Goal: Information Seeking & Learning: Learn about a topic

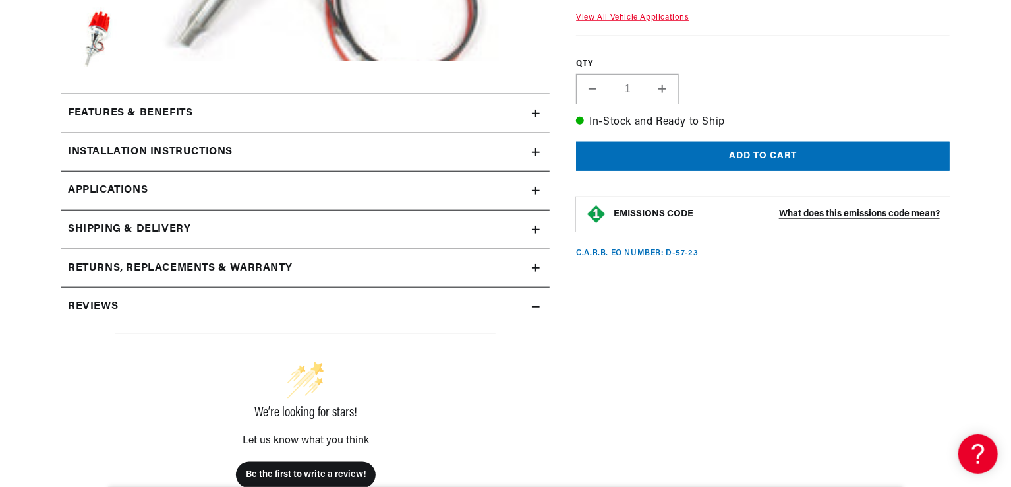
click at [530, 109] on div "Features & Benefits" at bounding box center [296, 113] width 471 height 17
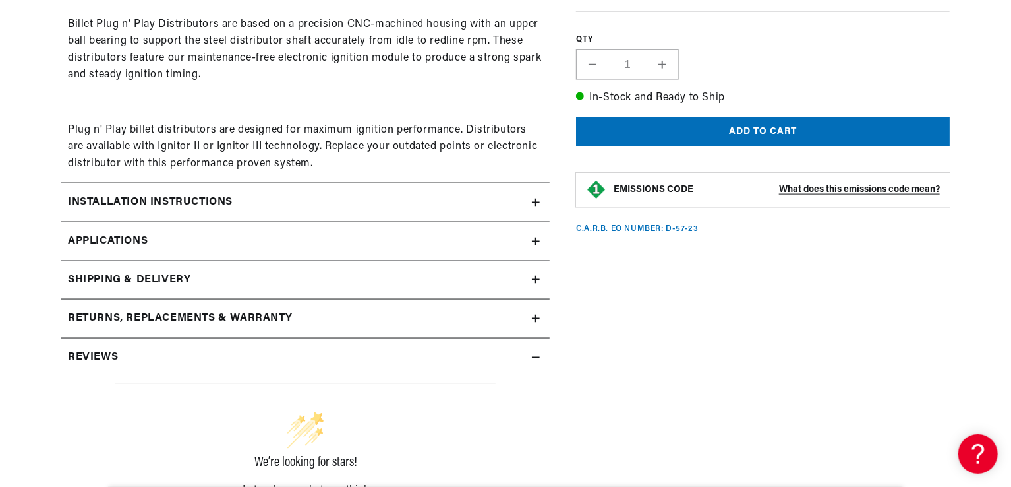
click at [533, 198] on icon at bounding box center [536, 202] width 8 height 8
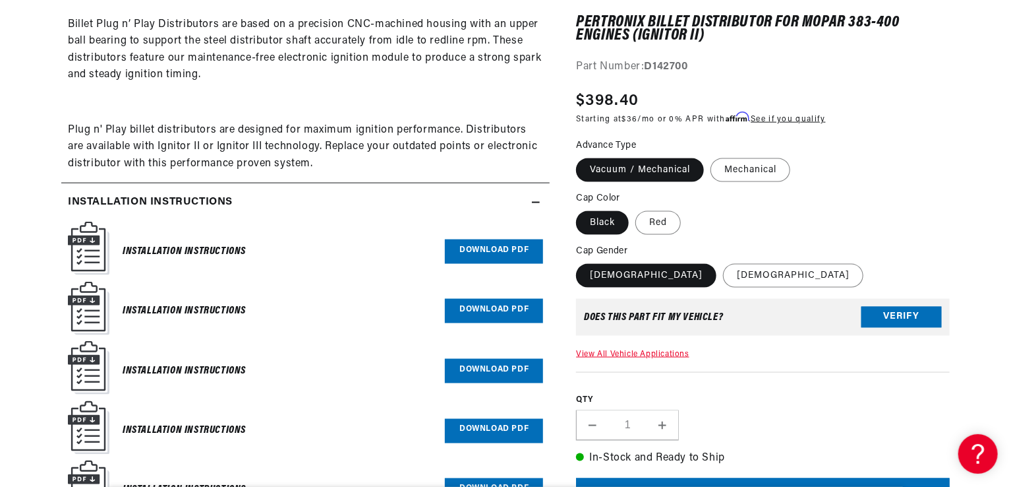
click at [533, 198] on icon at bounding box center [536, 202] width 8 height 8
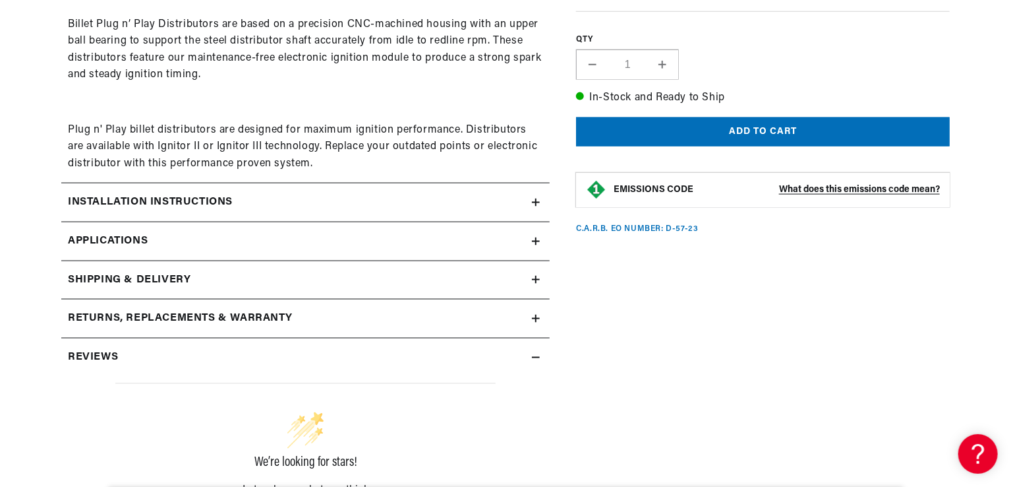
click at [538, 241] on icon at bounding box center [536, 241] width 8 height 0
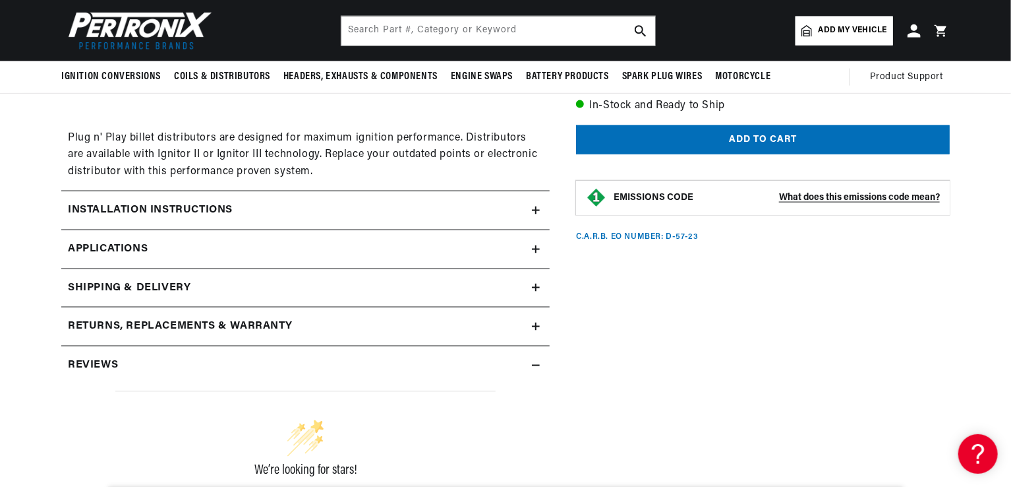
click at [537, 361] on icon at bounding box center [536, 365] width 8 height 8
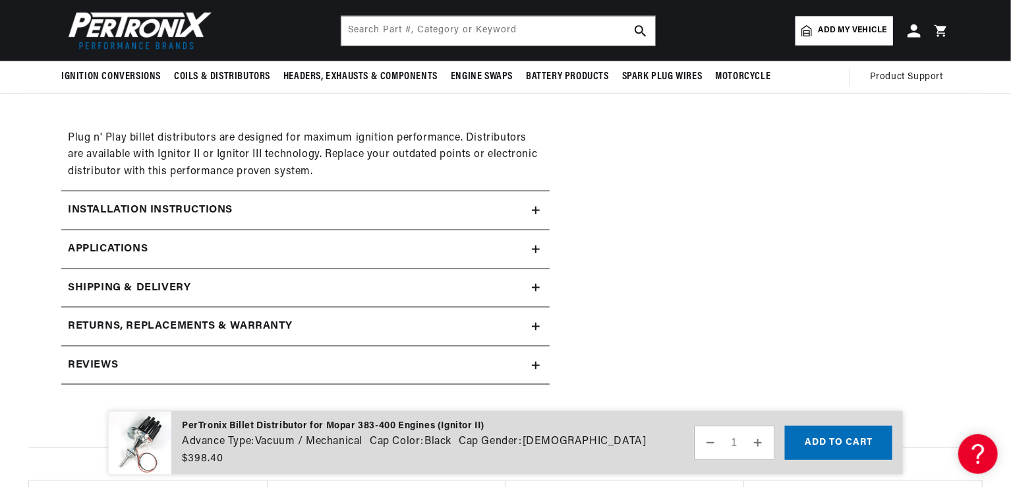
click at [539, 324] on icon at bounding box center [536, 326] width 8 height 8
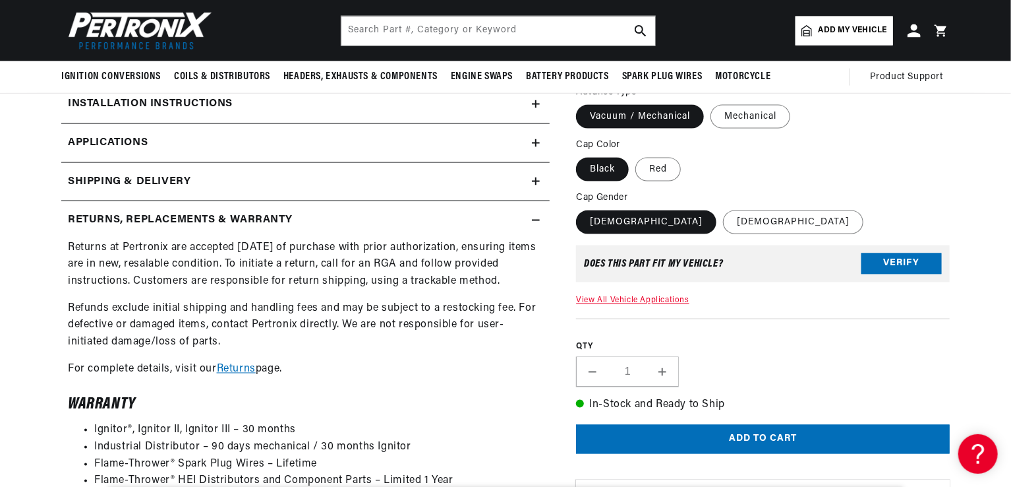
scroll to position [968, 0]
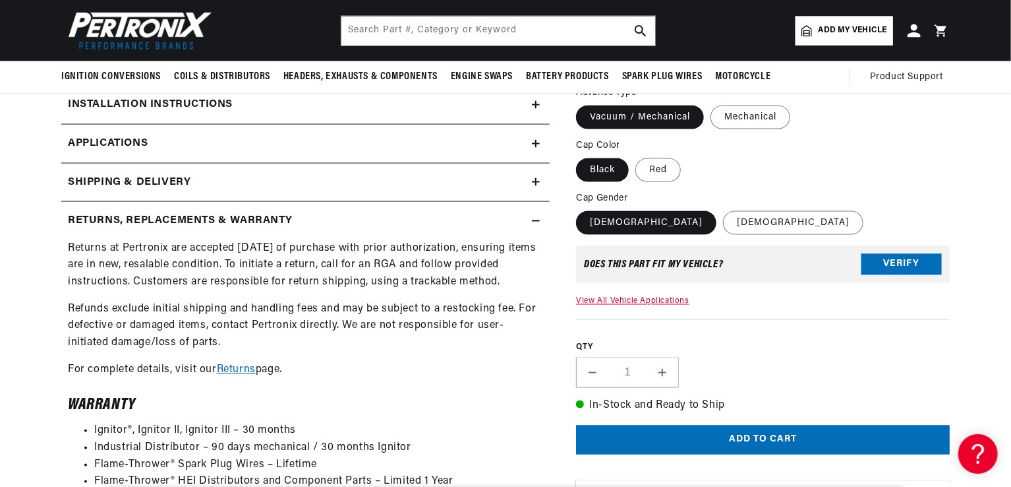
click at [533, 222] on icon at bounding box center [536, 221] width 8 height 8
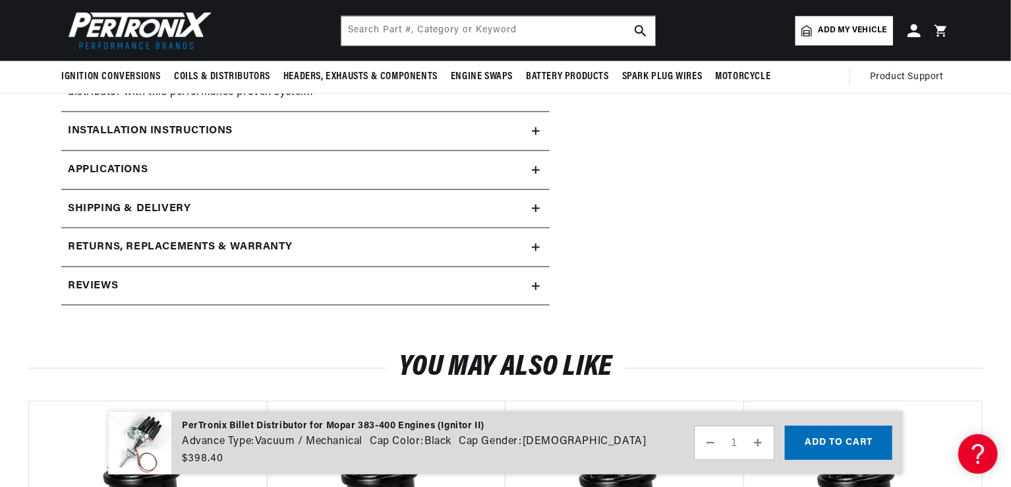
scroll to position [810, 0]
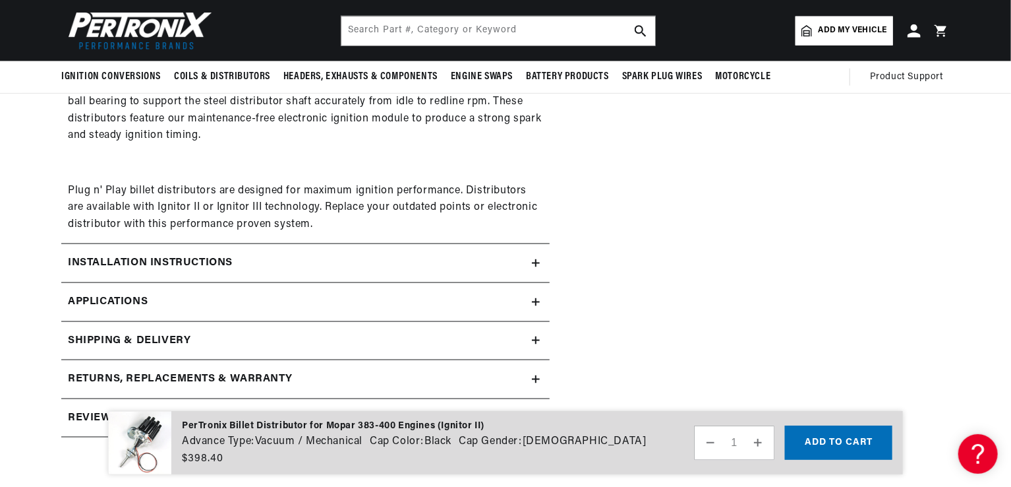
click at [537, 263] on icon at bounding box center [536, 263] width 8 height 0
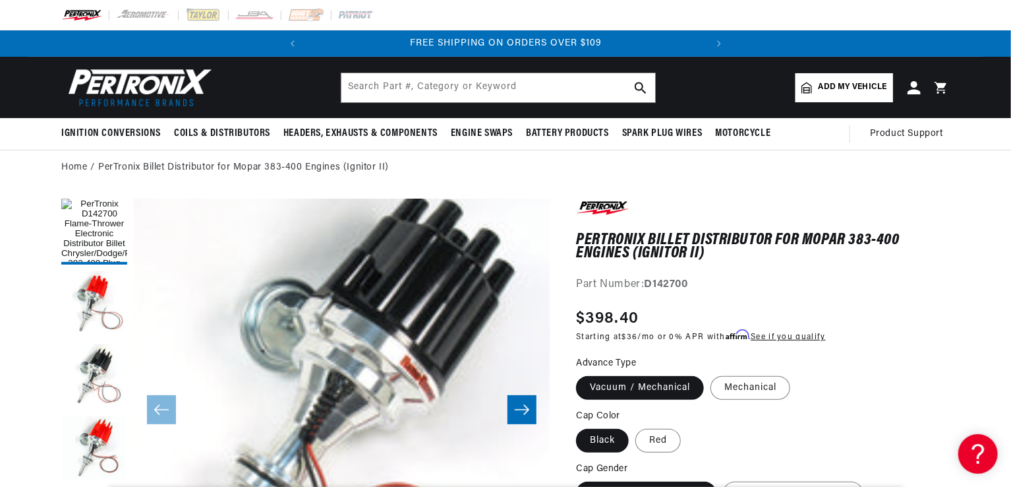
scroll to position [0, 0]
